Goal: Navigation & Orientation: Find specific page/section

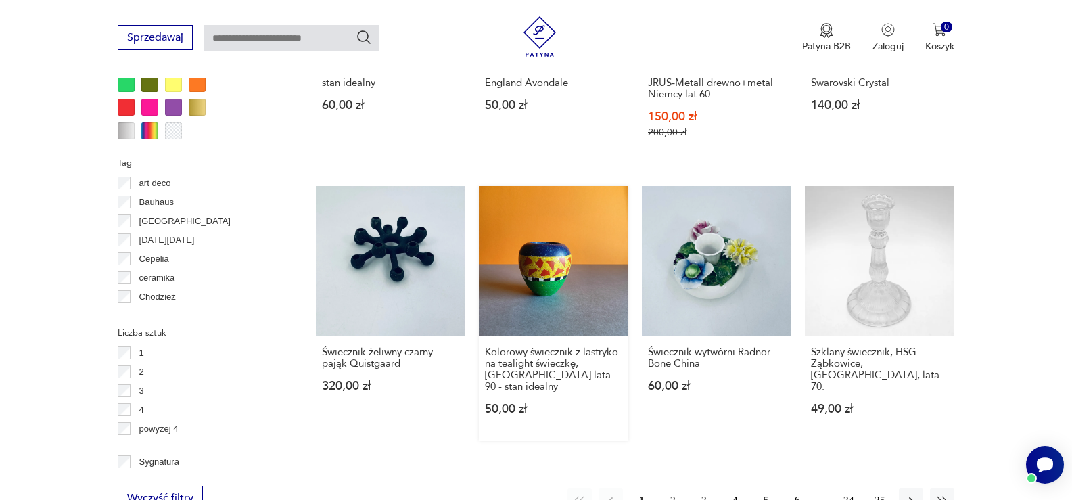
scroll to position [1306, 0]
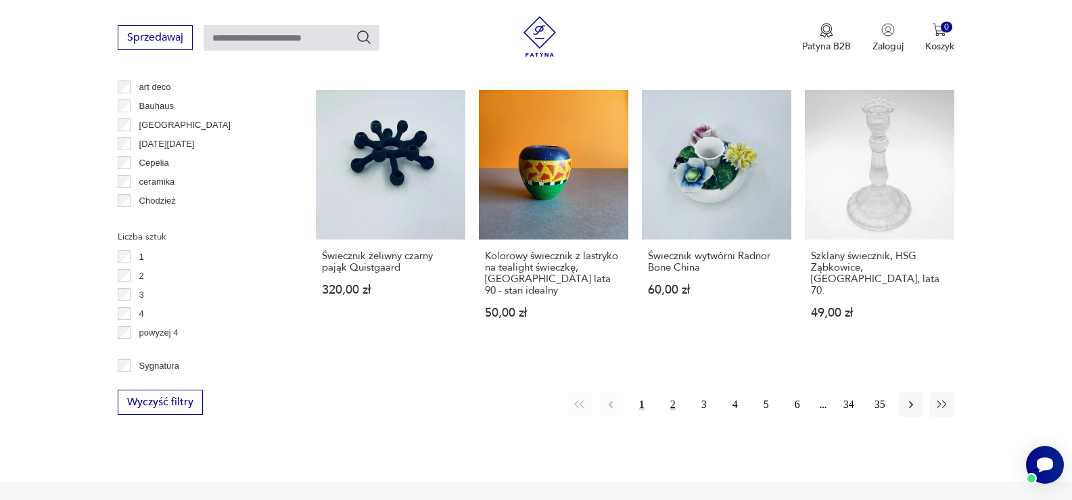
click at [669, 392] on button "2" at bounding box center [673, 404] width 24 height 24
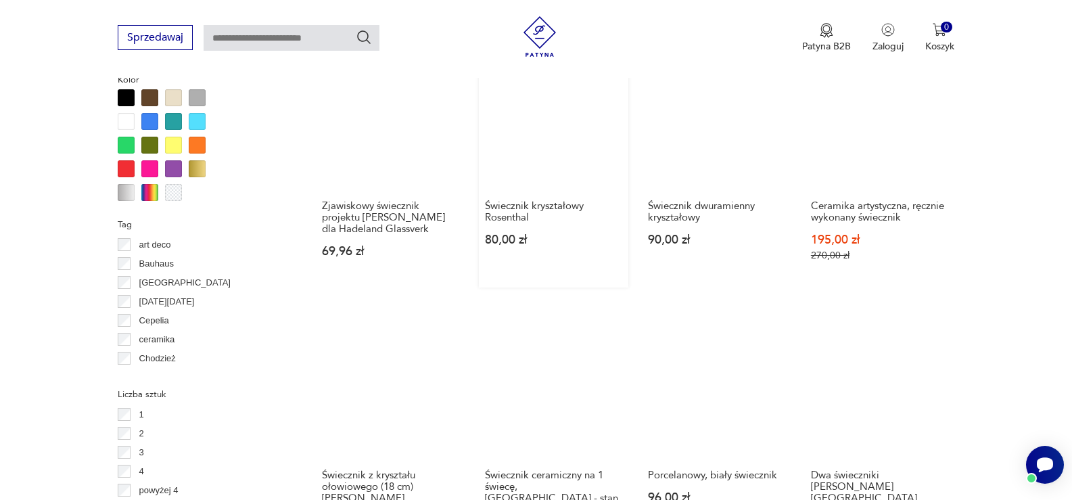
scroll to position [1374, 0]
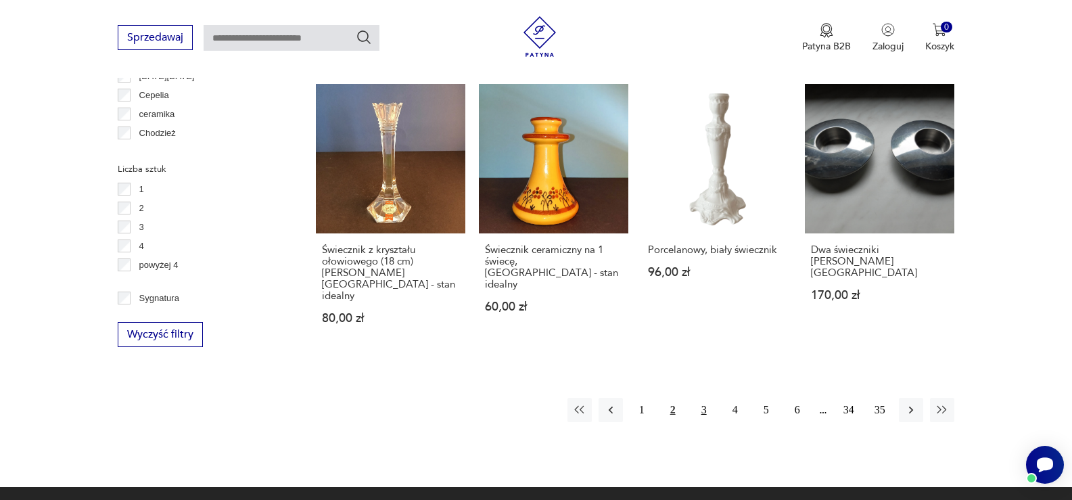
click at [707, 398] on button "3" at bounding box center [704, 410] width 24 height 24
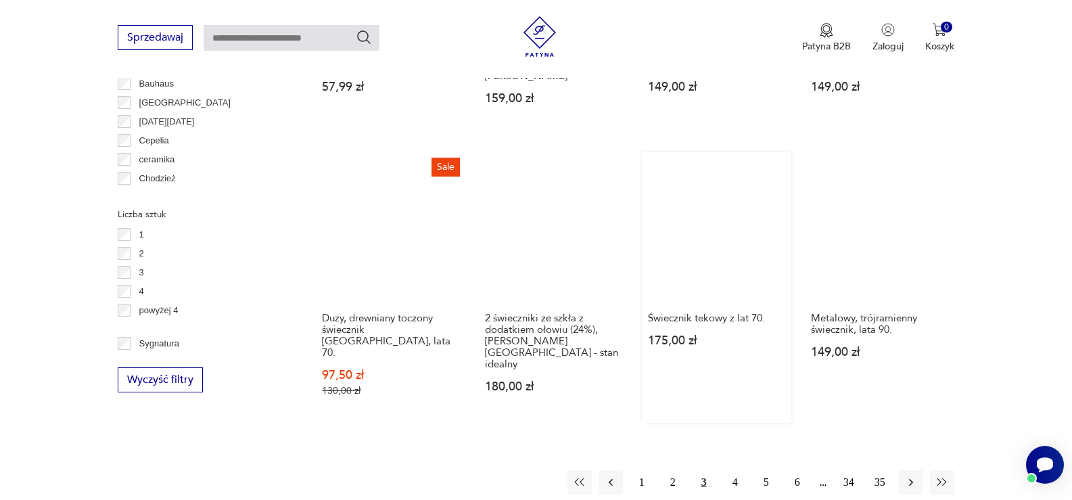
scroll to position [1374, 0]
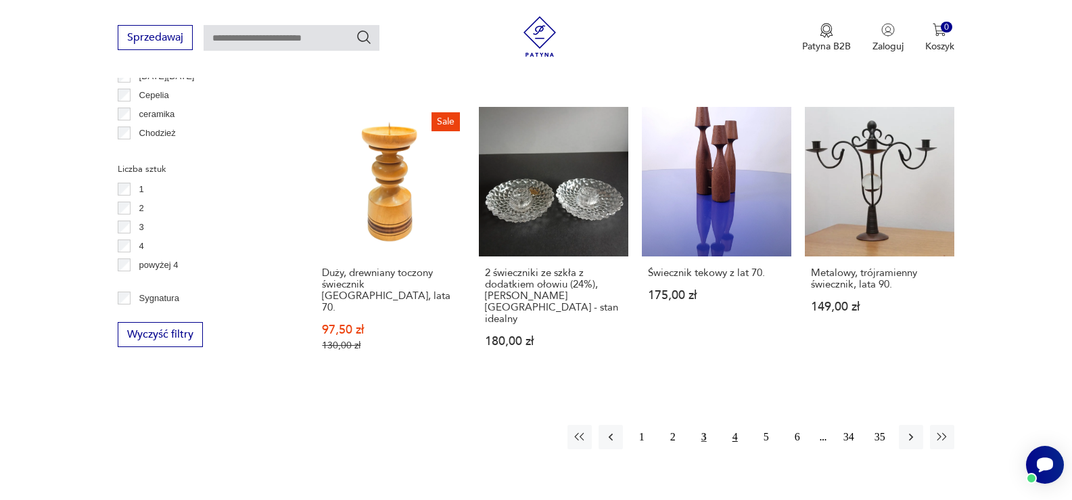
click at [733, 425] on button "4" at bounding box center [735, 437] width 24 height 24
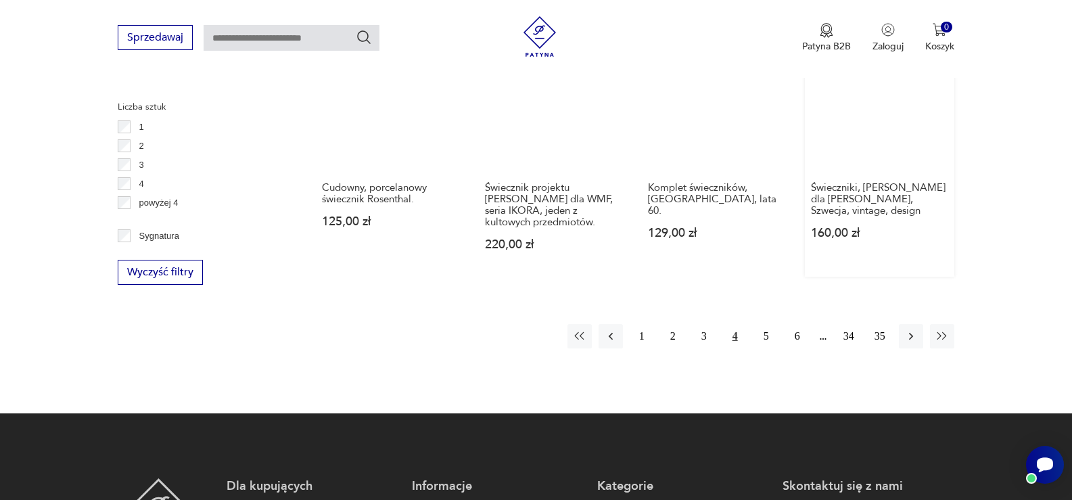
scroll to position [1441, 0]
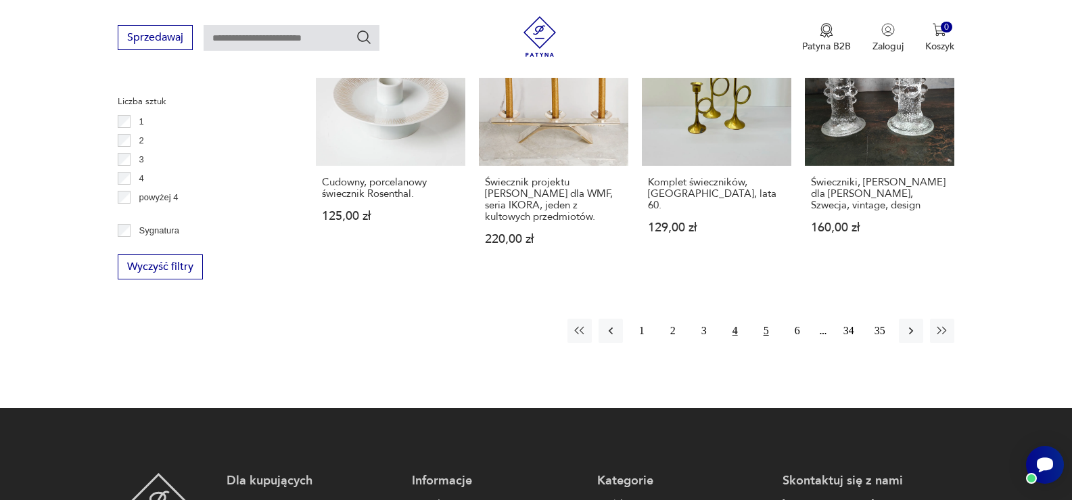
click at [762, 319] on button "5" at bounding box center [766, 331] width 24 height 24
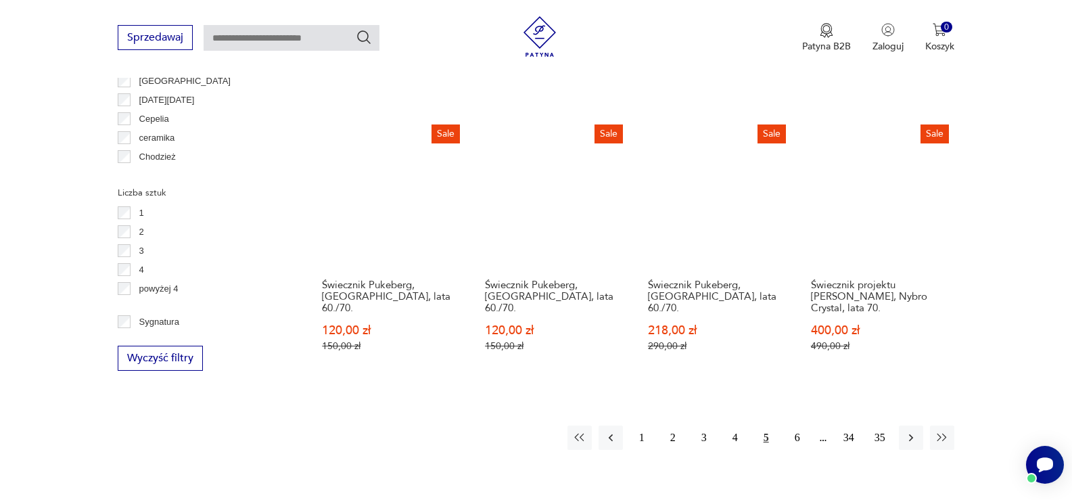
scroll to position [1374, 0]
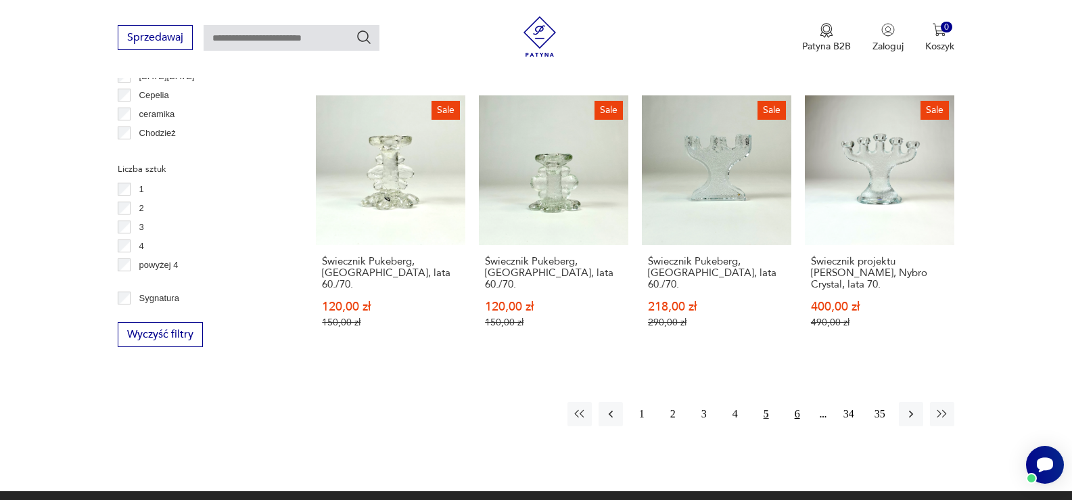
click at [791, 402] on button "6" at bounding box center [797, 414] width 24 height 24
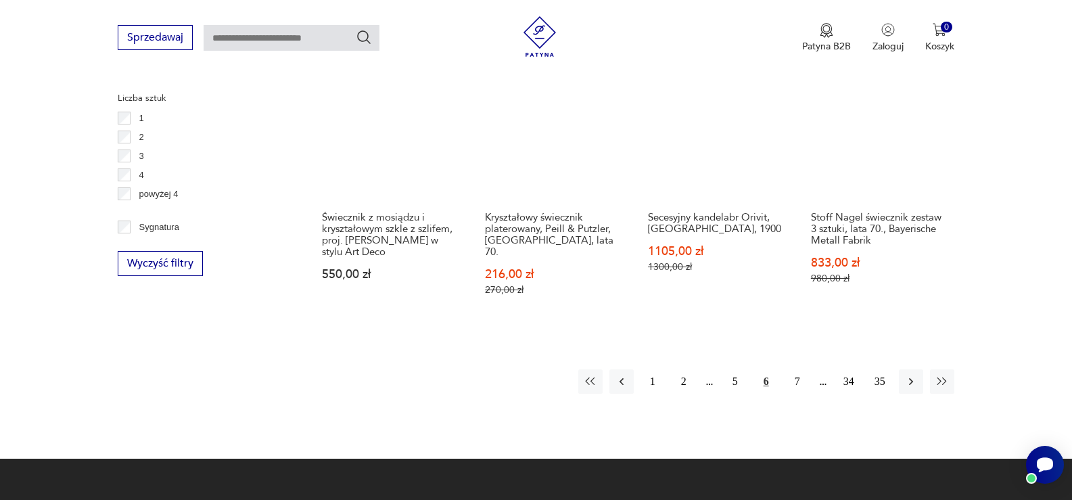
scroll to position [1447, 0]
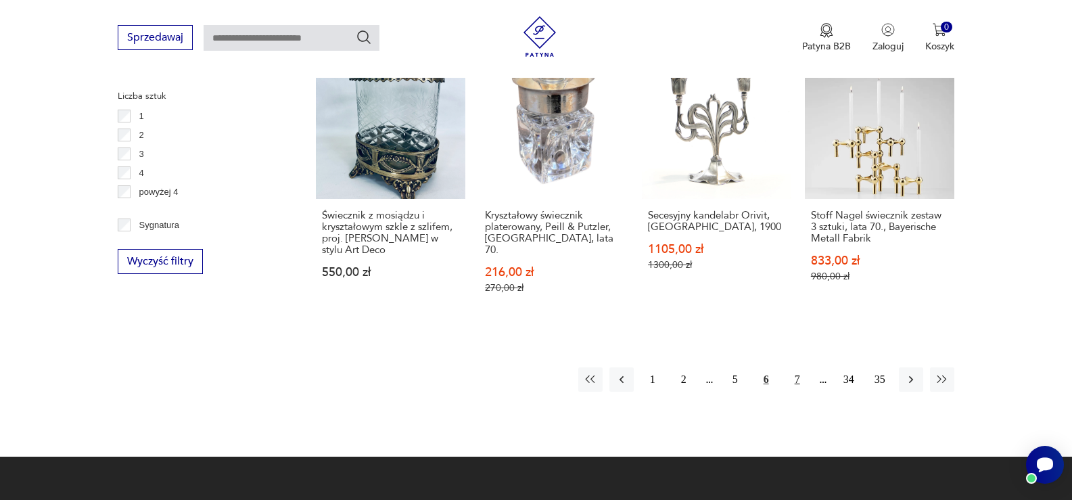
click at [792, 367] on button "7" at bounding box center [797, 379] width 24 height 24
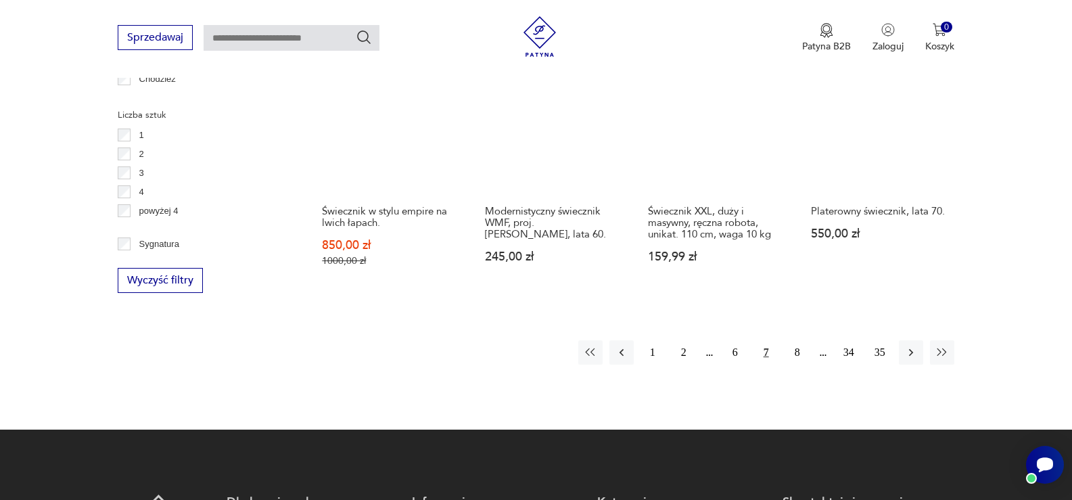
scroll to position [1509, 0]
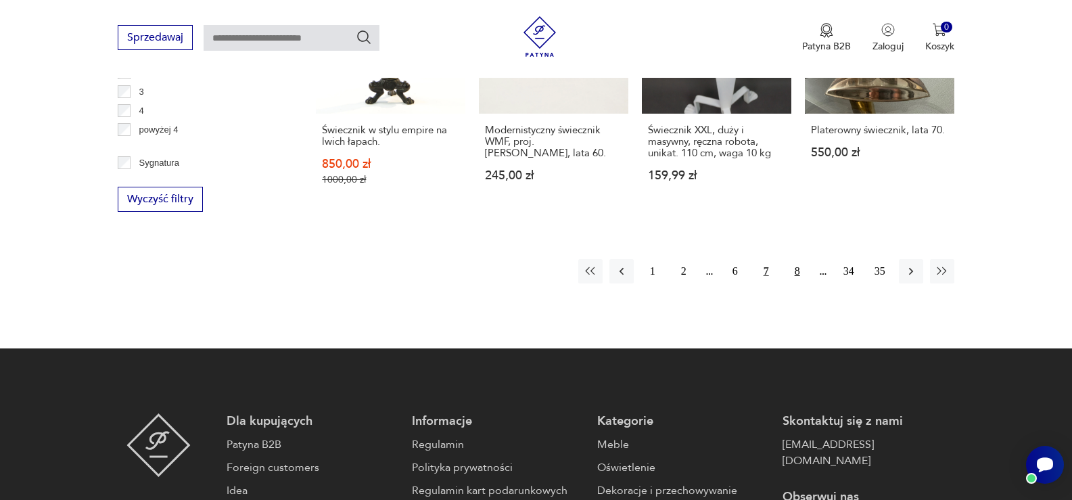
click at [796, 259] on button "8" at bounding box center [797, 271] width 24 height 24
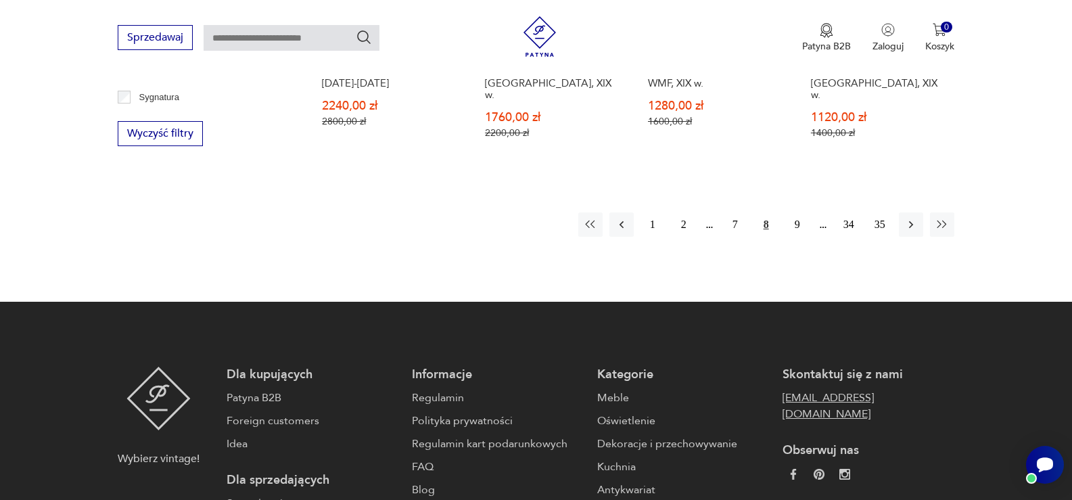
scroll to position [1577, 0]
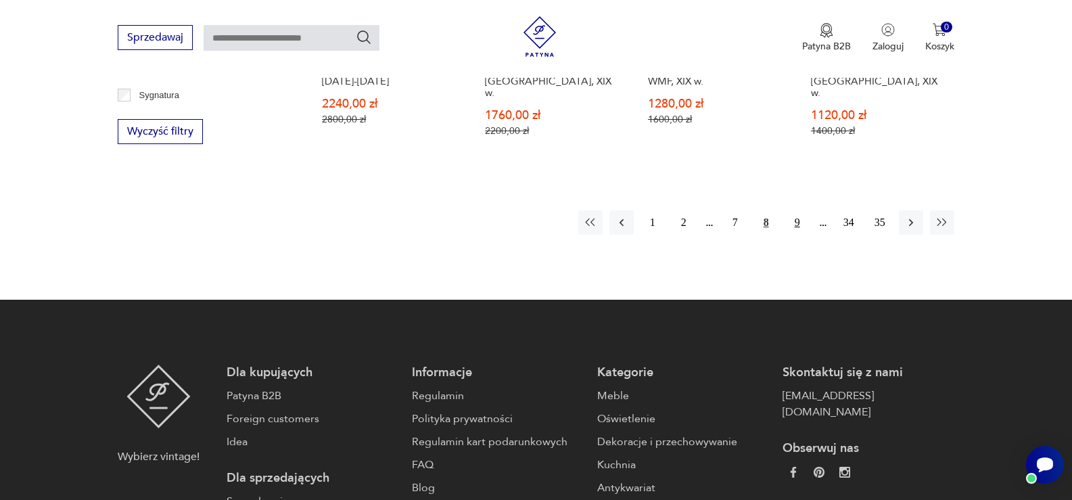
click at [803, 210] on button "9" at bounding box center [797, 222] width 24 height 24
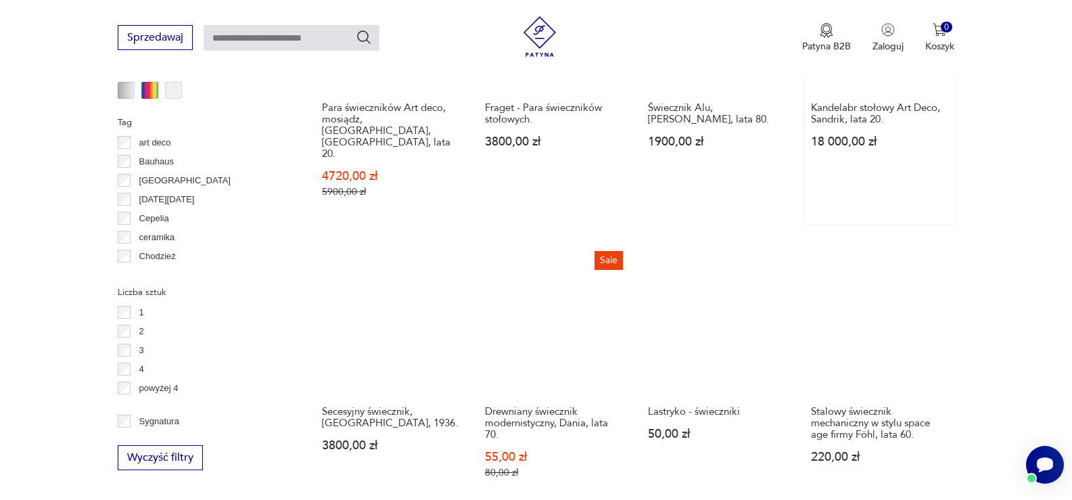
scroll to position [1441, 0]
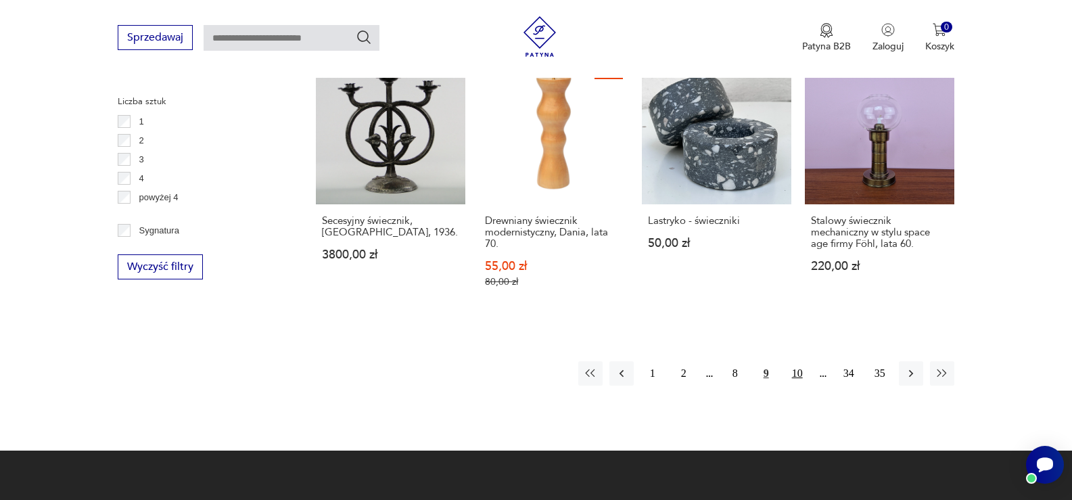
click at [791, 361] on button "10" at bounding box center [797, 373] width 24 height 24
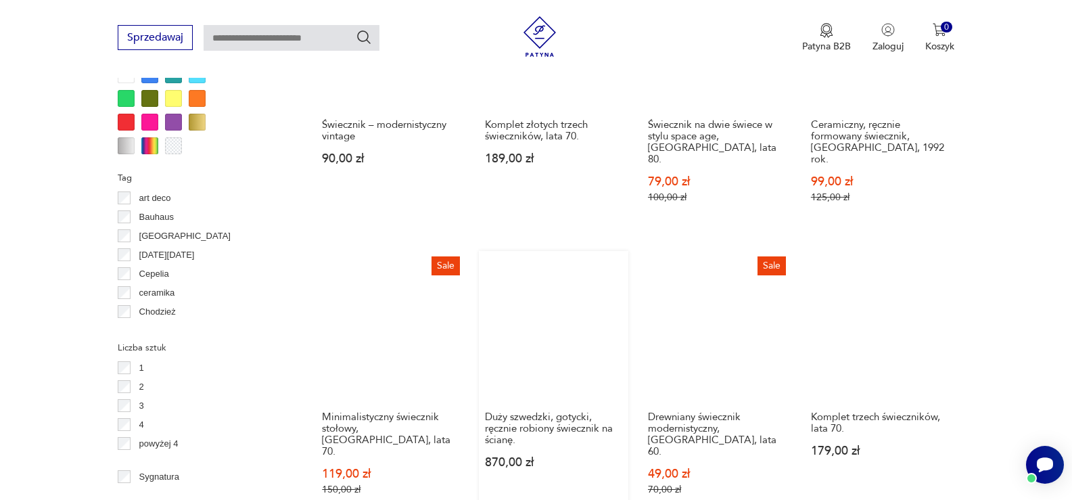
scroll to position [1374, 0]
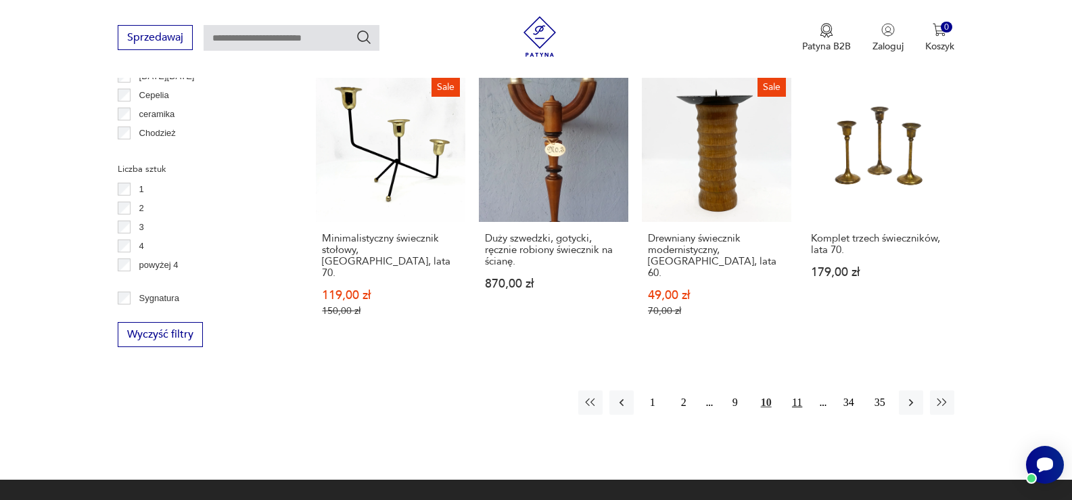
click at [789, 390] on button "11" at bounding box center [797, 402] width 24 height 24
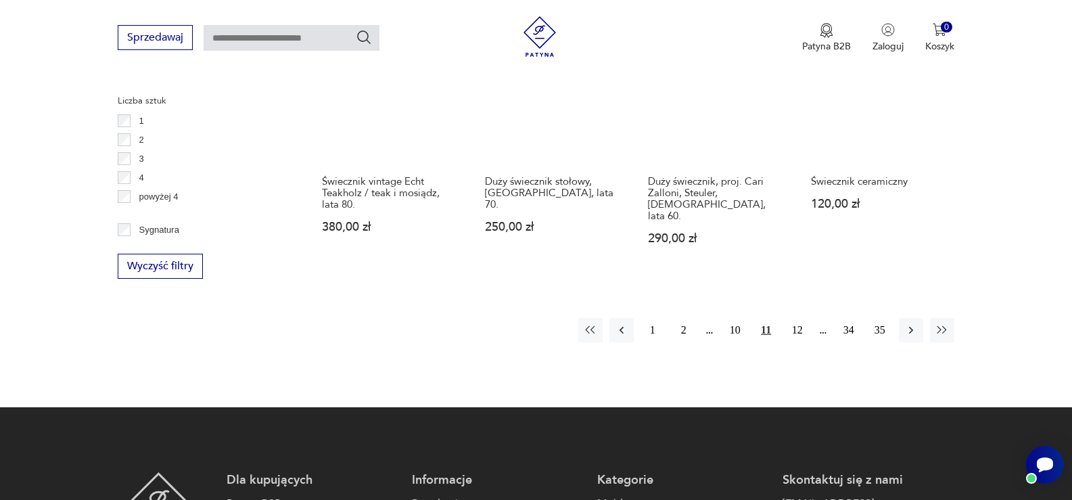
scroll to position [1509, 0]
